Goal: Task Accomplishment & Management: Use online tool/utility

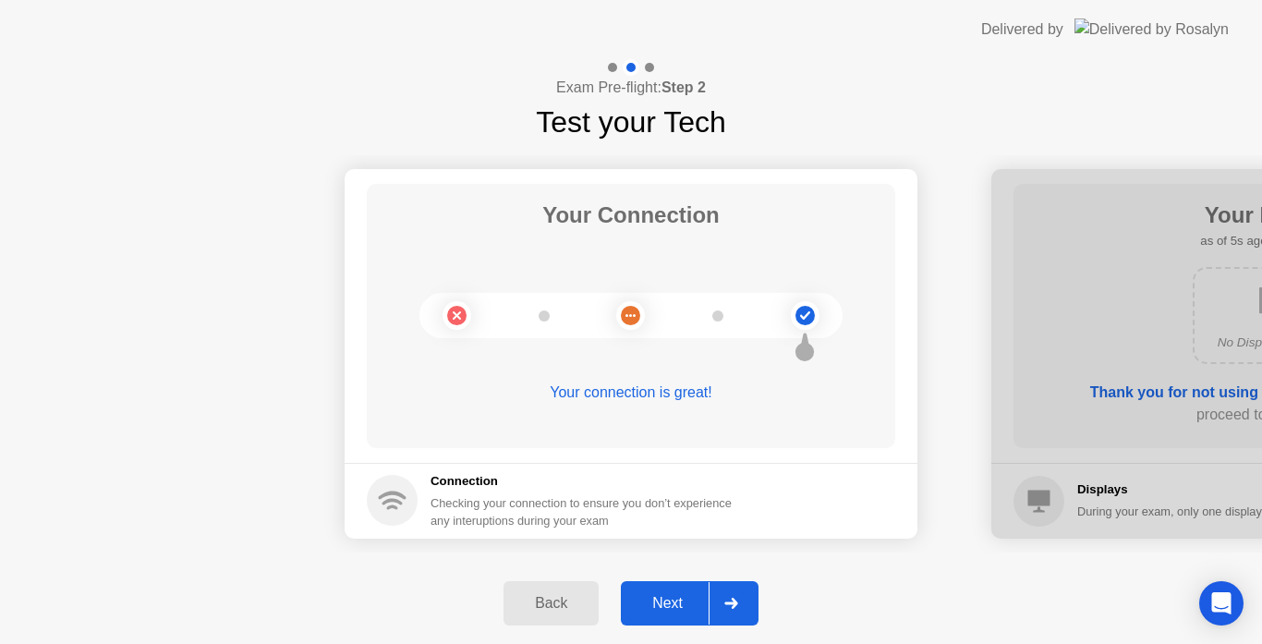
click at [661, 597] on div "Next" at bounding box center [668, 603] width 82 height 17
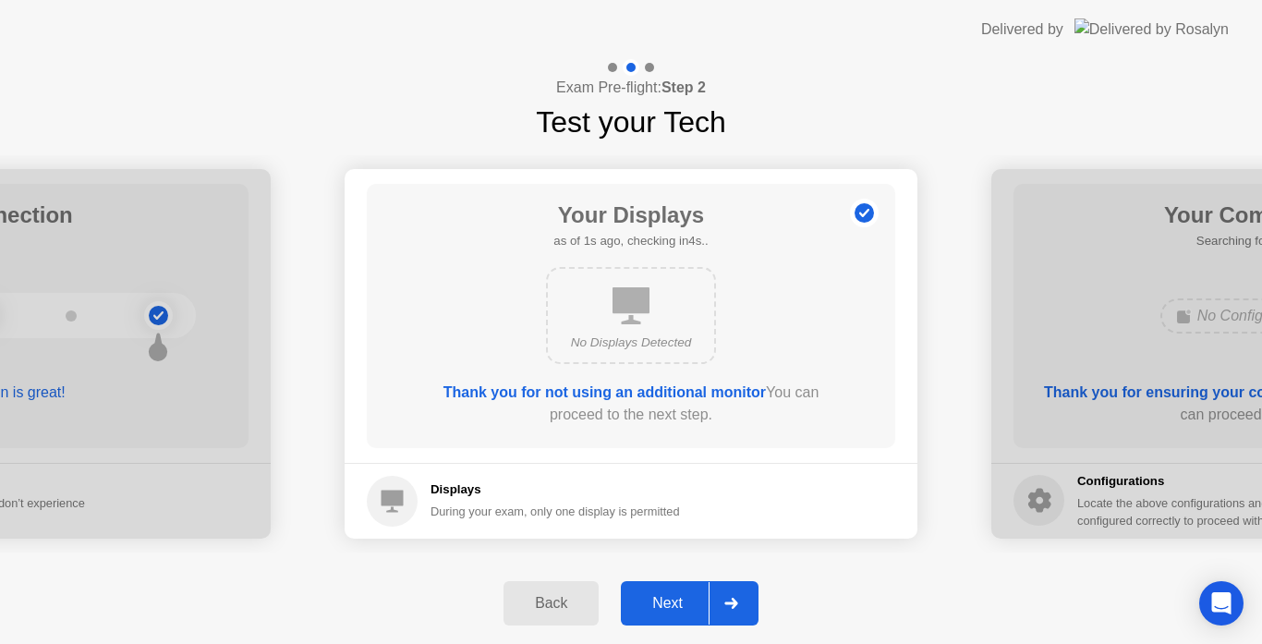
click at [655, 598] on div "Next" at bounding box center [668, 603] width 82 height 17
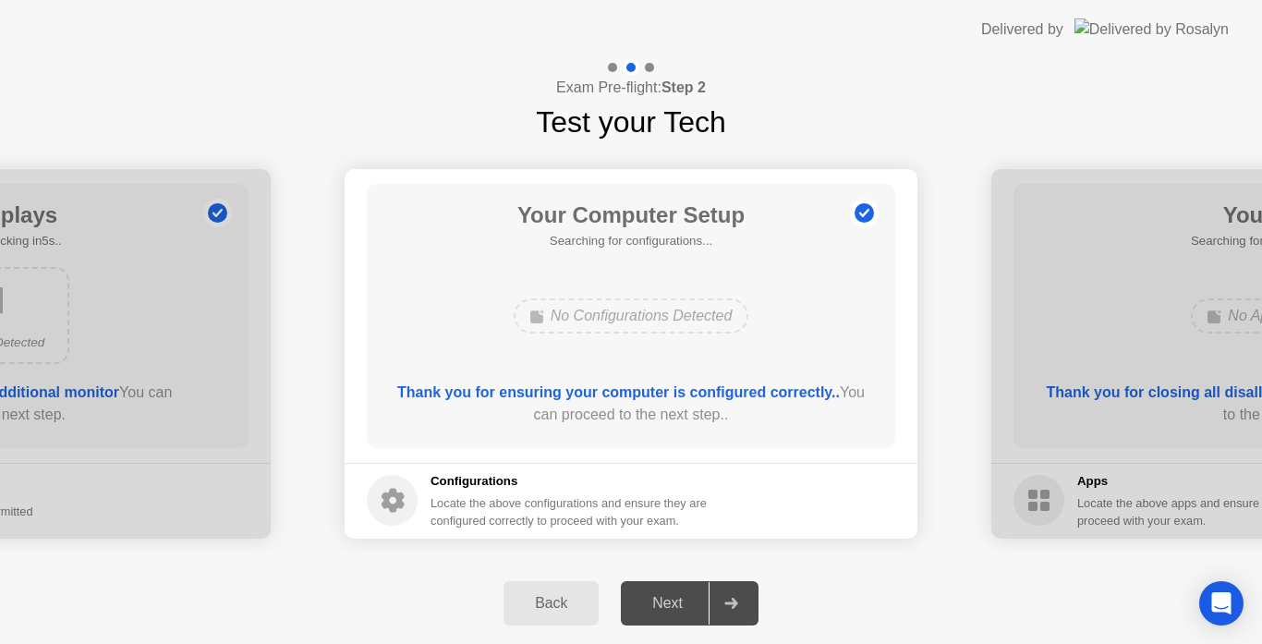
click at [664, 599] on div "Next" at bounding box center [668, 603] width 82 height 17
click at [663, 595] on div "Next" at bounding box center [668, 603] width 82 height 17
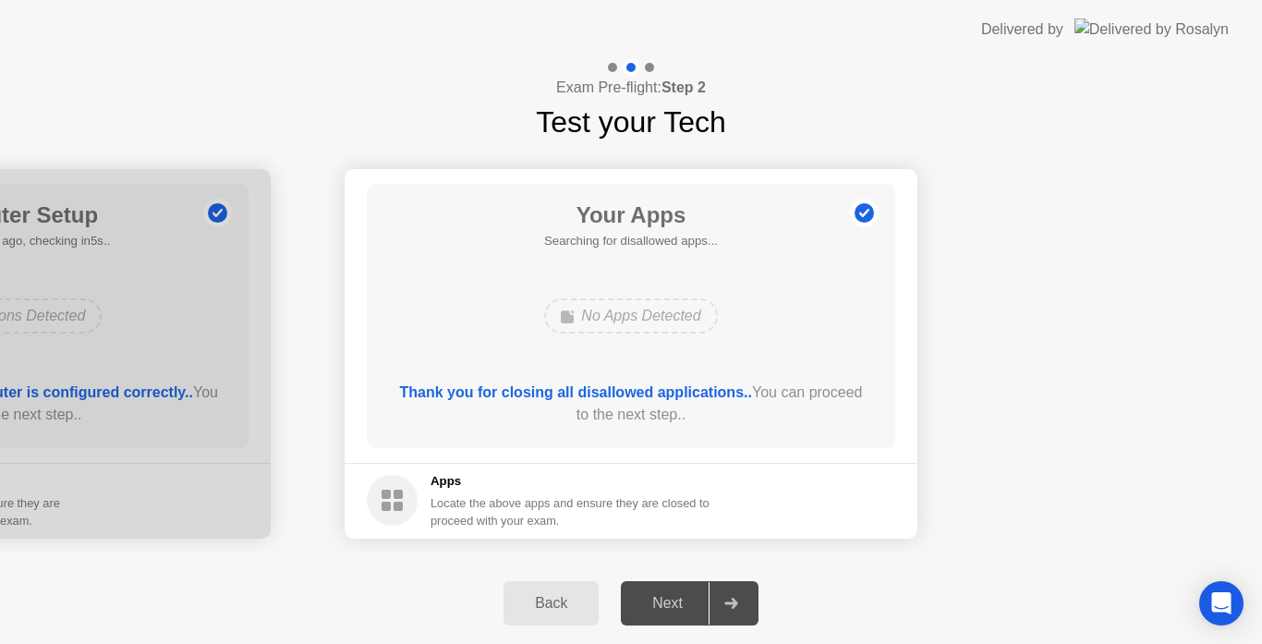
click at [669, 612] on div "Next" at bounding box center [668, 603] width 82 height 17
click at [671, 602] on div "Next" at bounding box center [668, 603] width 82 height 17
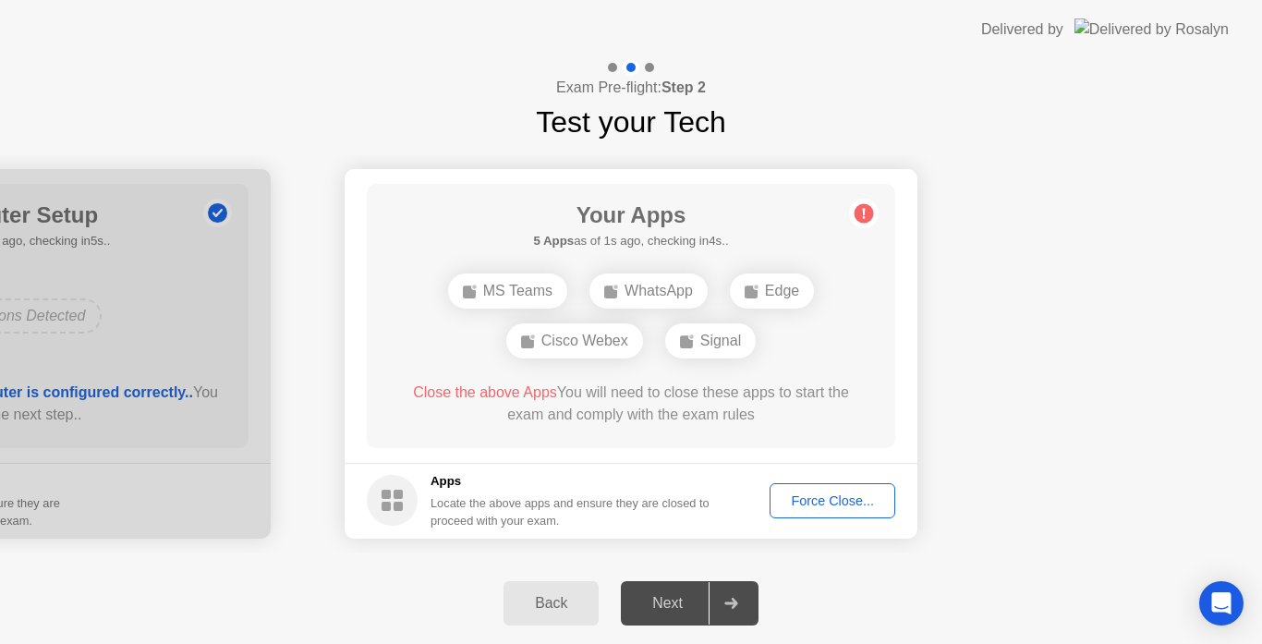
click at [675, 612] on div "Next" at bounding box center [668, 603] width 82 height 17
click at [833, 497] on div "Force Close..." at bounding box center [832, 500] width 113 height 15
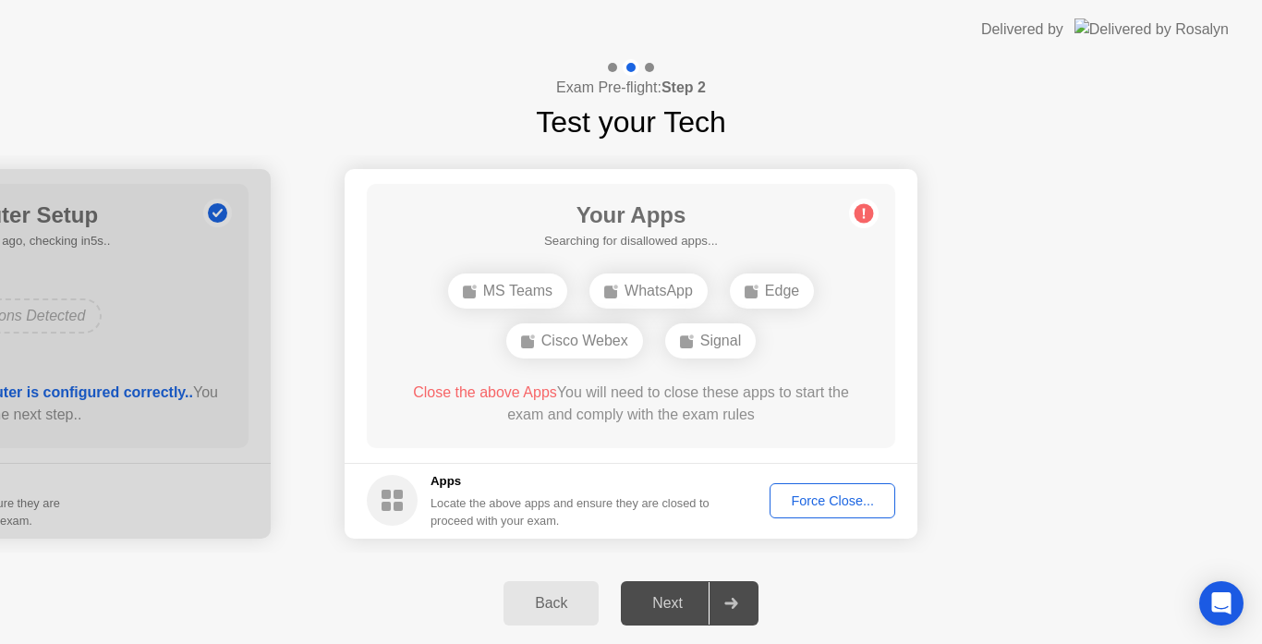
click at [836, 500] on div "Force Close..." at bounding box center [832, 500] width 113 height 15
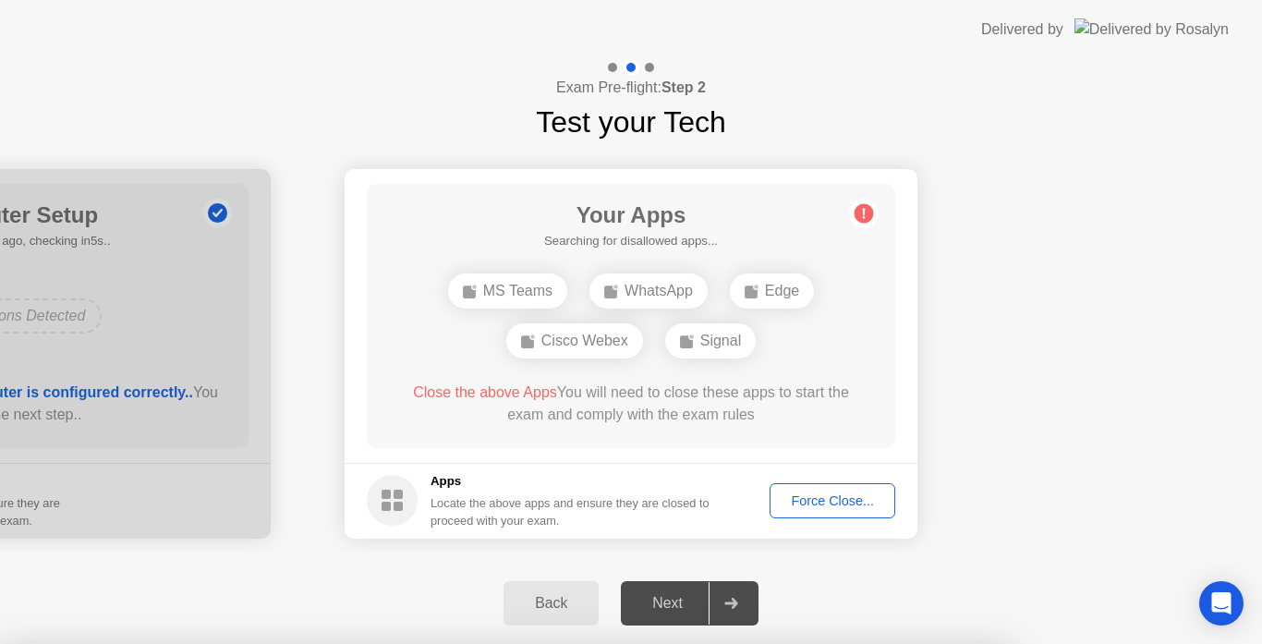
click at [709, 464] on footer "Apps Locate the above apps and ensure they are closed to proceed with your exam…" at bounding box center [631, 501] width 573 height 76
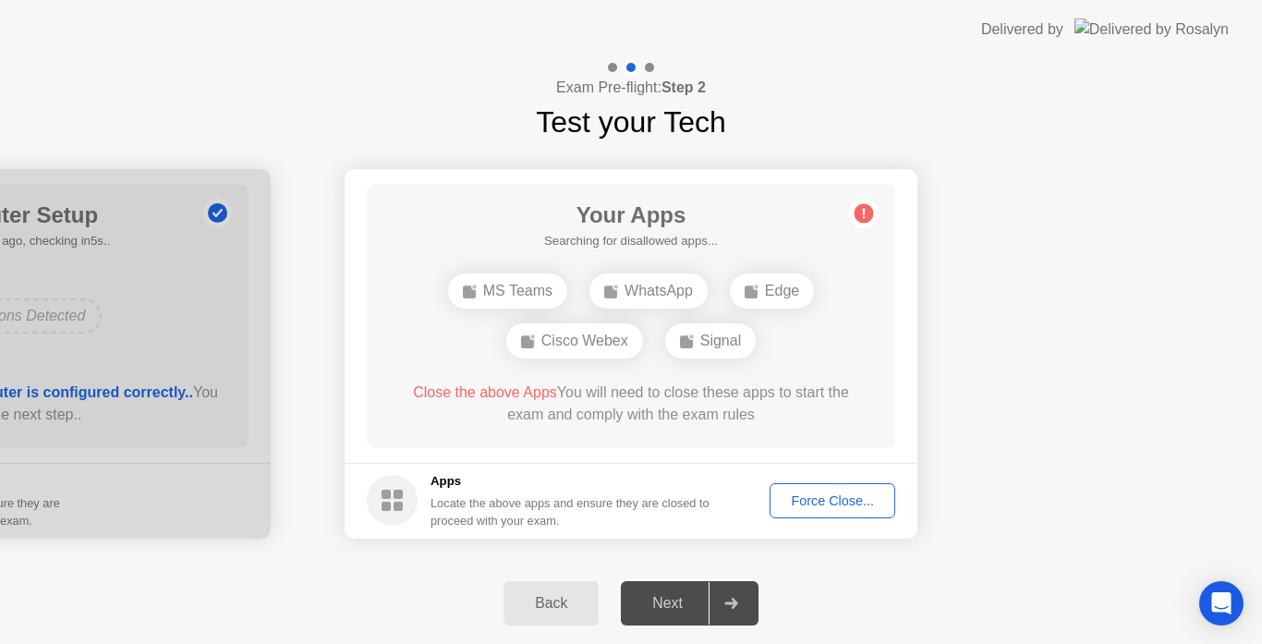
click at [834, 499] on div "Force Close..." at bounding box center [832, 500] width 113 height 15
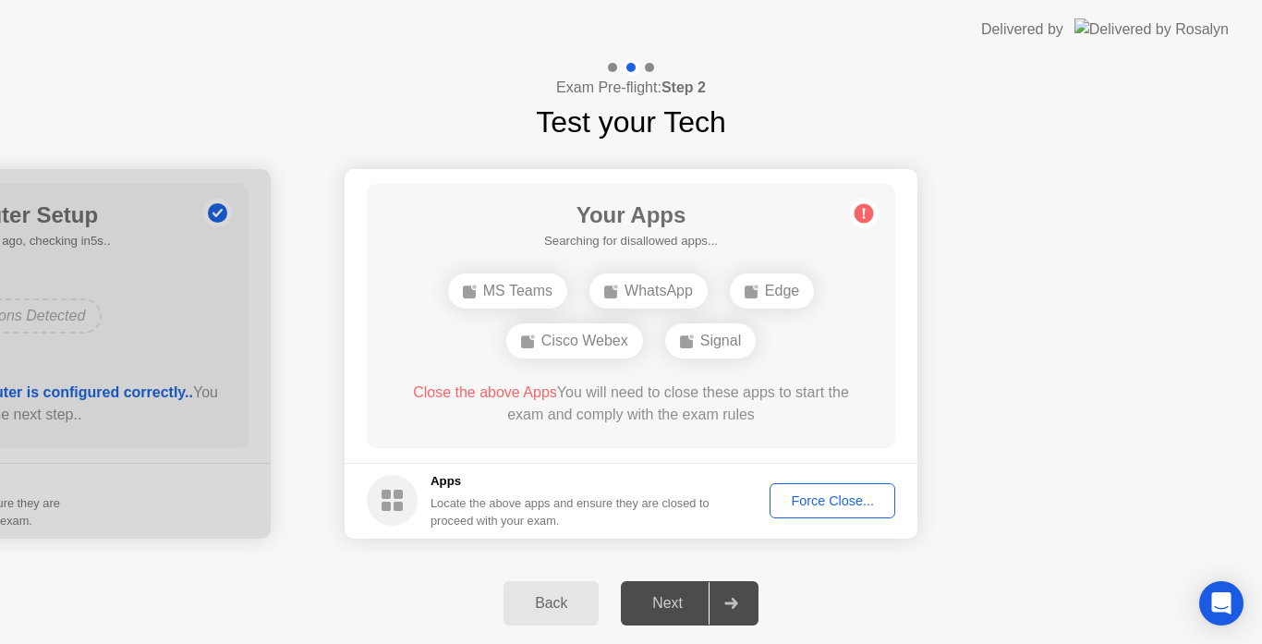
click at [807, 503] on div "Force Close..." at bounding box center [832, 500] width 113 height 15
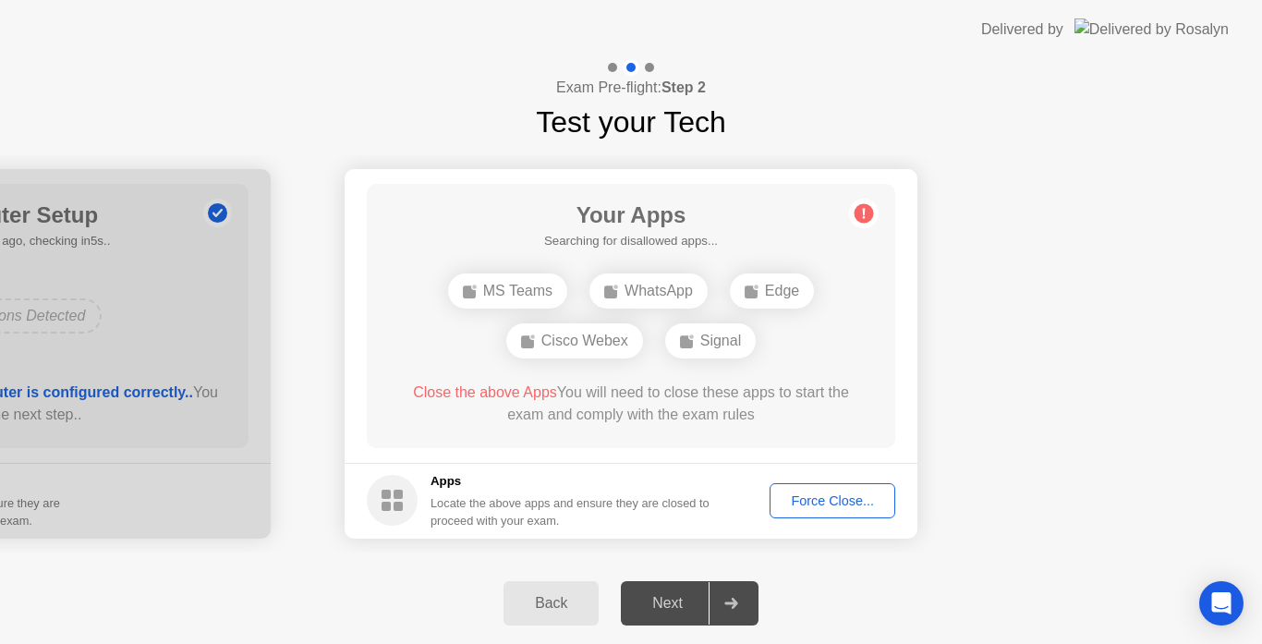
click at [871, 514] on button "Force Close..." at bounding box center [833, 500] width 126 height 35
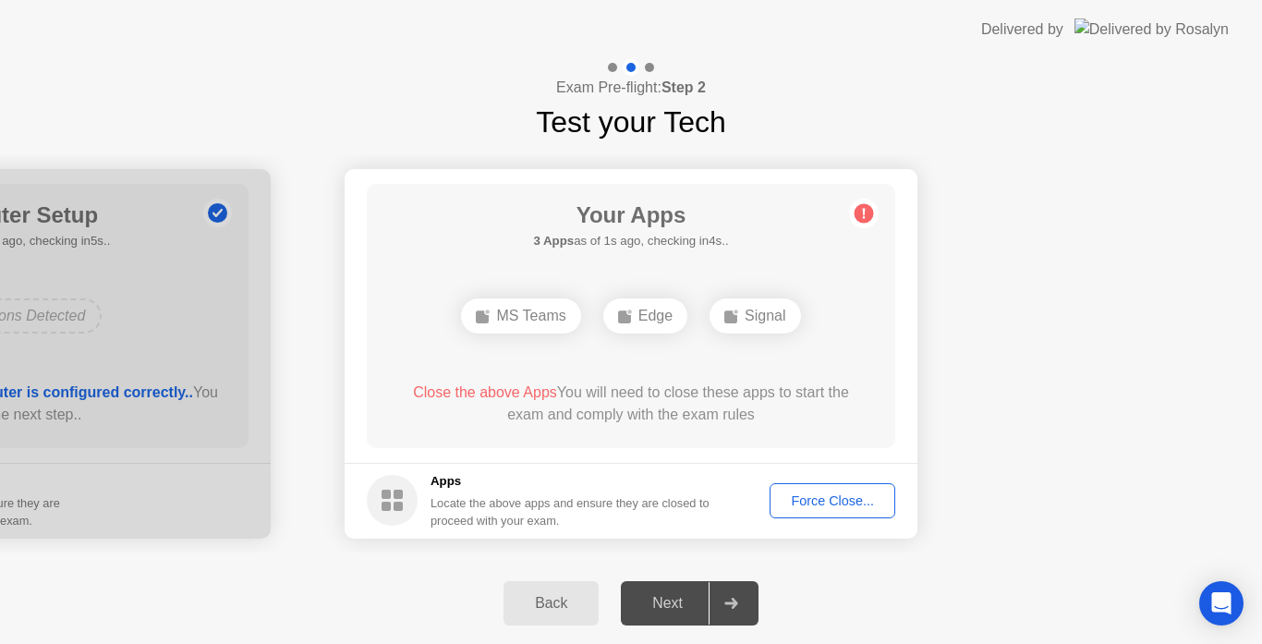
click at [860, 505] on div "Force Close..." at bounding box center [832, 500] width 113 height 15
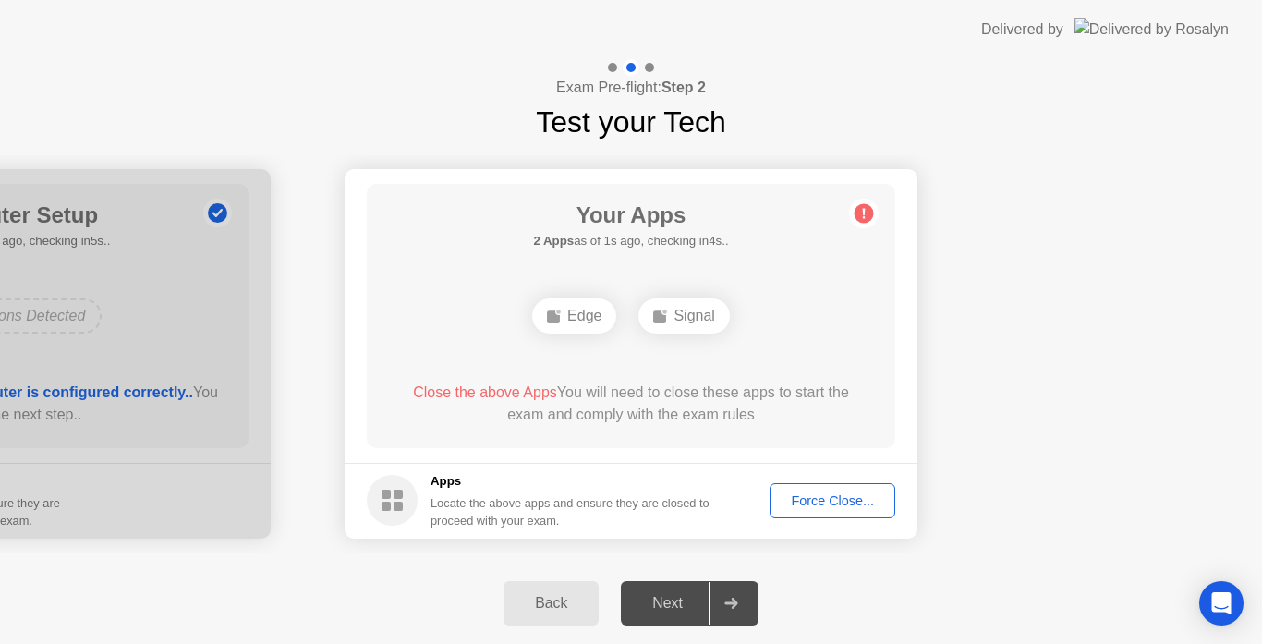
click at [827, 500] on div "Force Close..." at bounding box center [832, 500] width 113 height 15
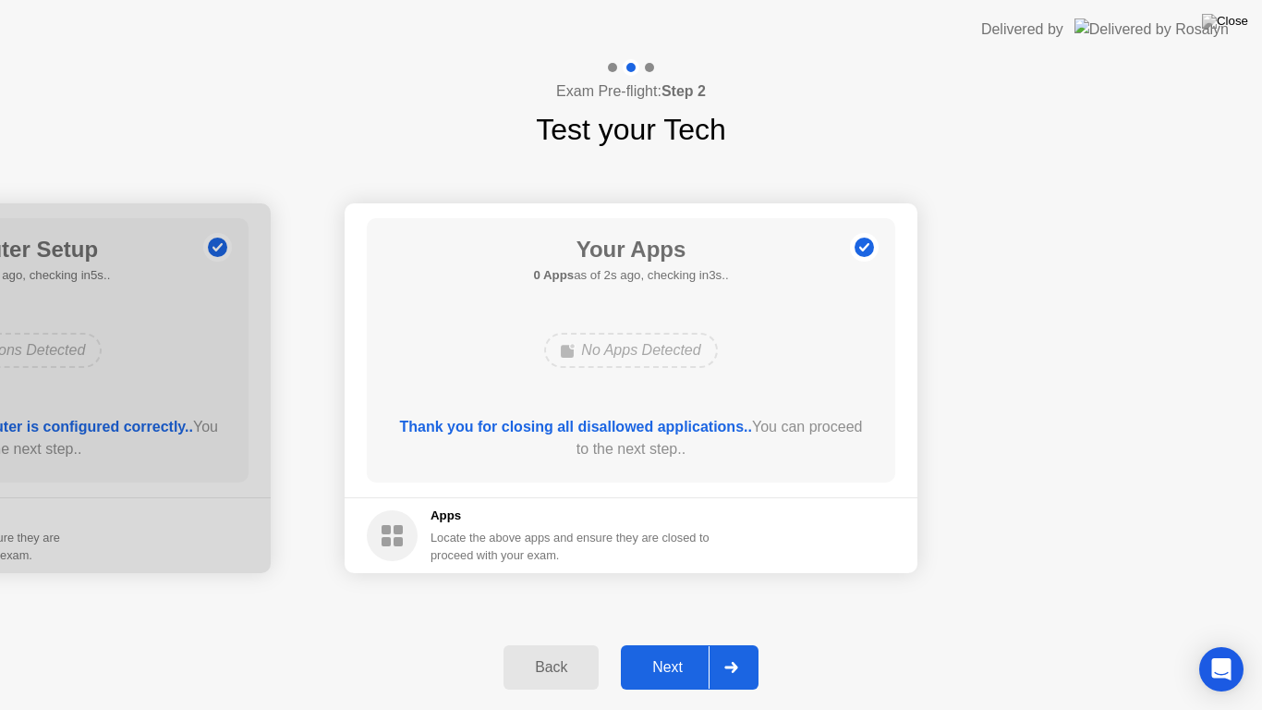
click at [668, 643] on button "Next" at bounding box center [690, 667] width 138 height 44
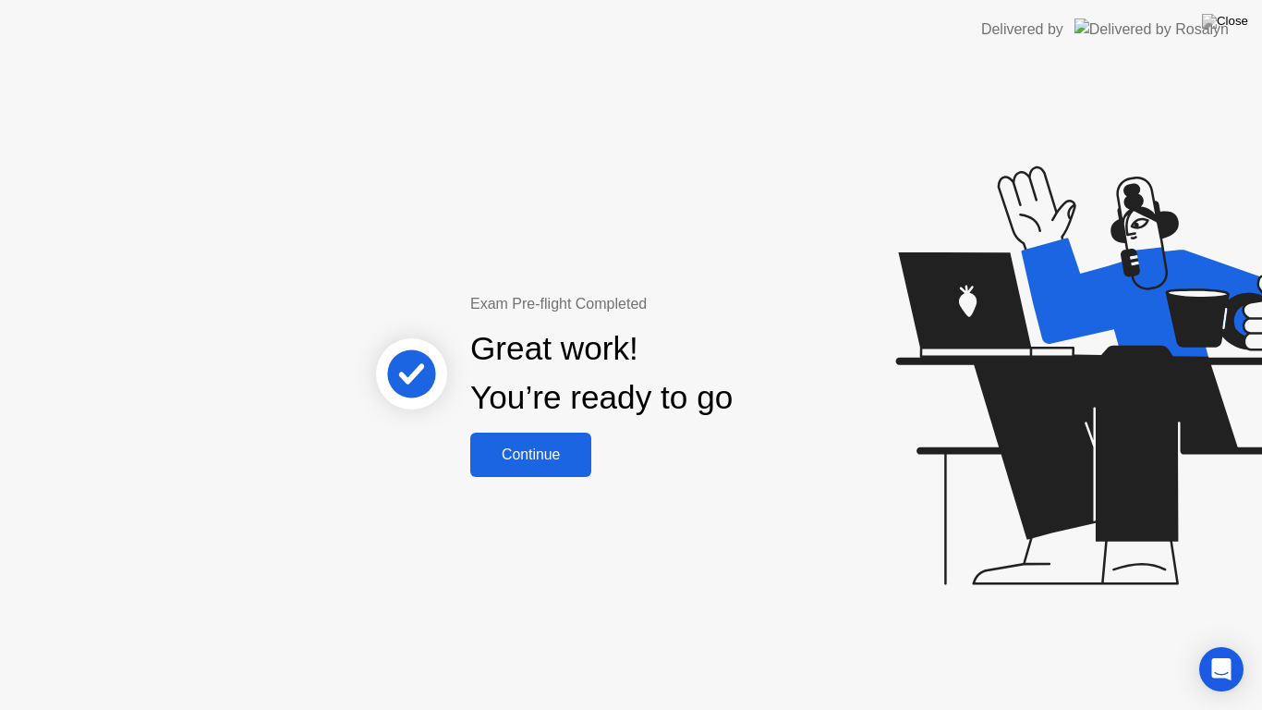
click at [550, 454] on div "Continue" at bounding box center [531, 454] width 110 height 17
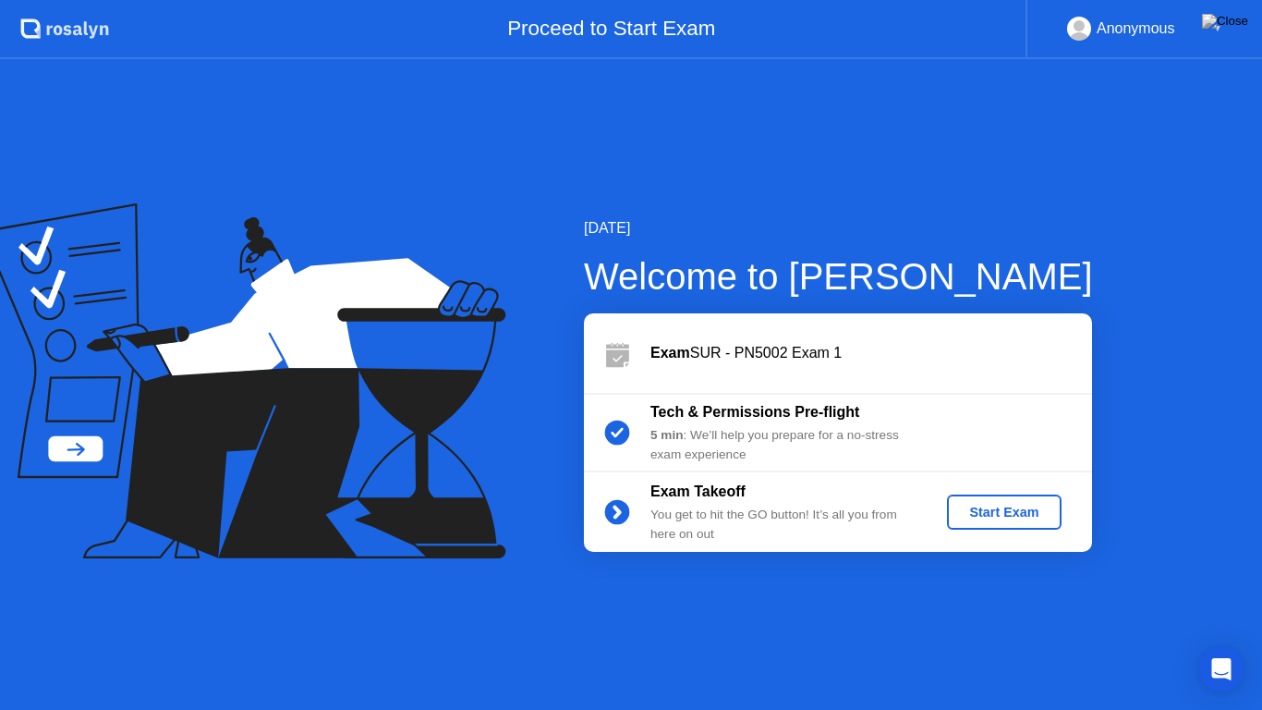
click at [996, 508] on div "Start Exam" at bounding box center [1004, 512] width 99 height 15
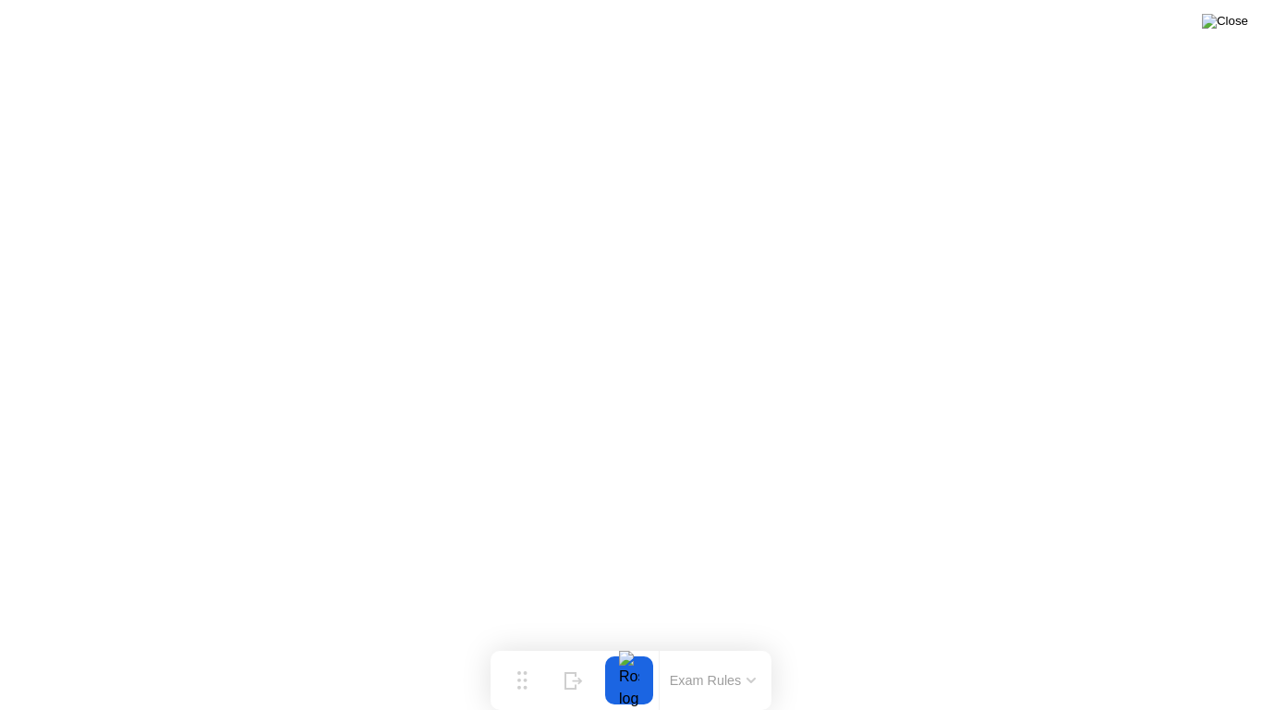
click at [1236, 23] on img at bounding box center [1225, 21] width 46 height 15
click at [756, 643] on button "Exam Rules" at bounding box center [713, 680] width 98 height 17
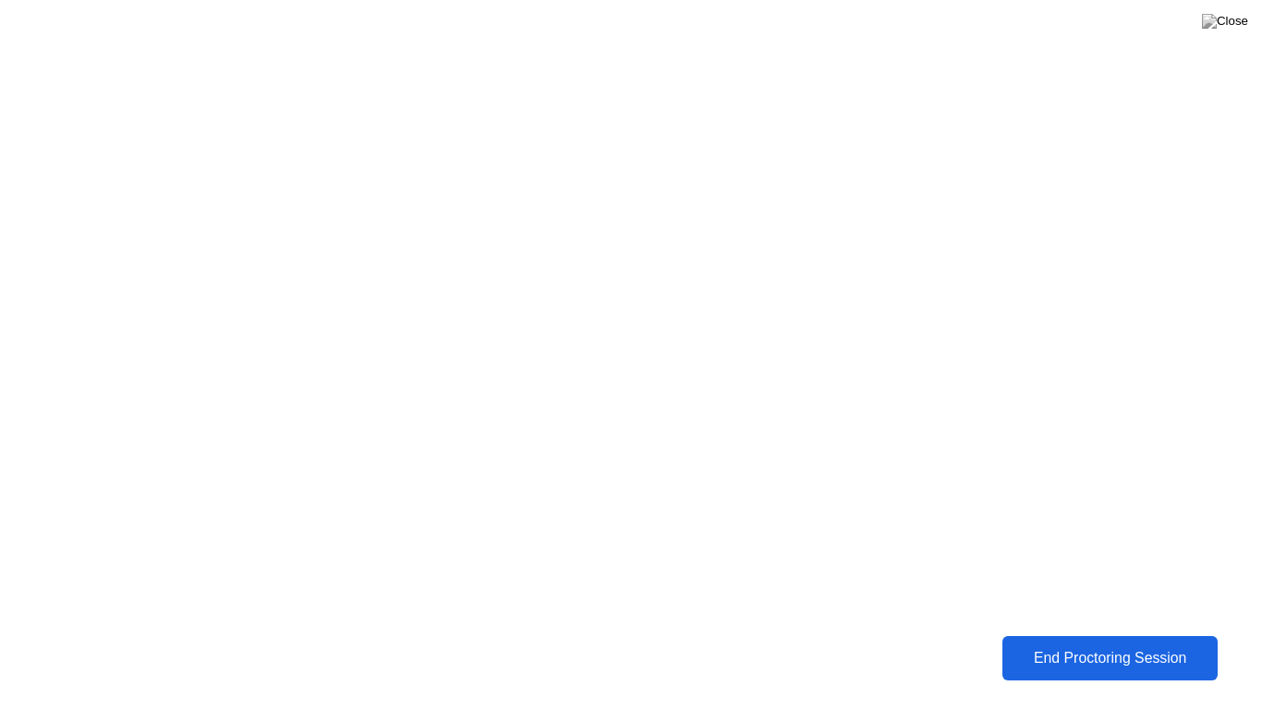
click at [1102, 643] on div "End Proctoring Session" at bounding box center [1110, 658] width 204 height 17
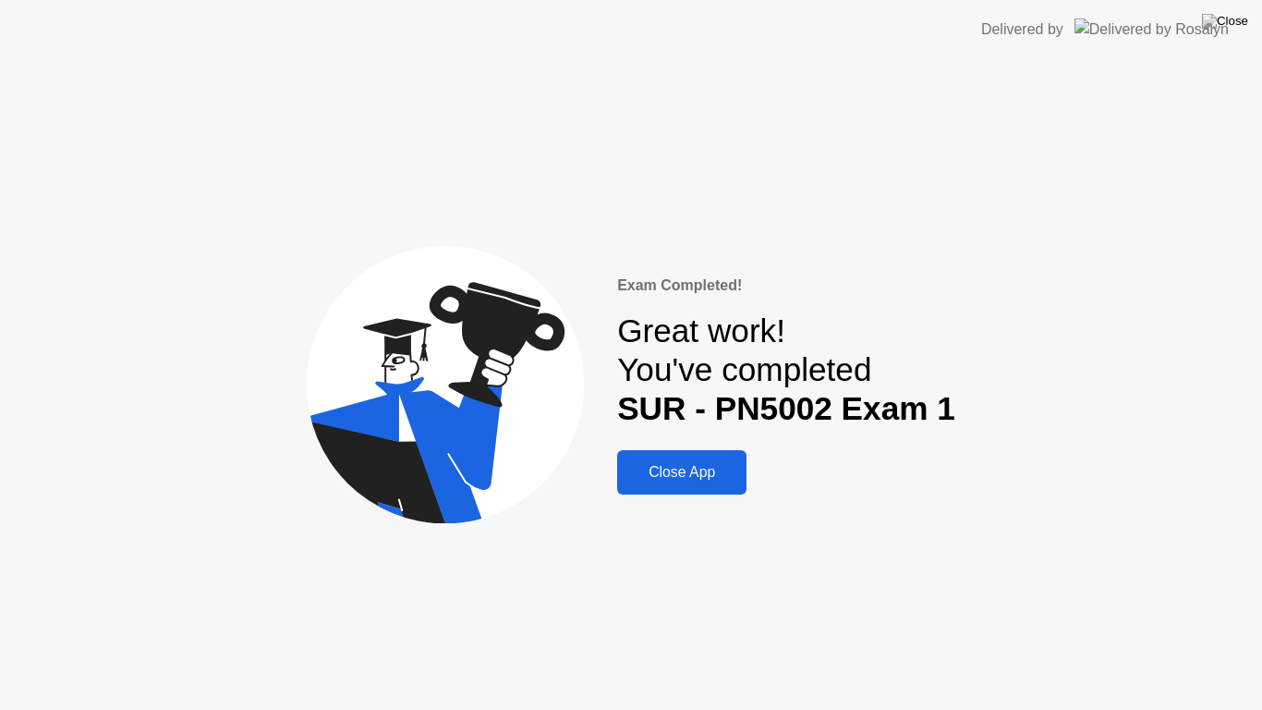
click at [706, 487] on button "Close App" at bounding box center [681, 472] width 129 height 44
